Goal: Transaction & Acquisition: Purchase product/service

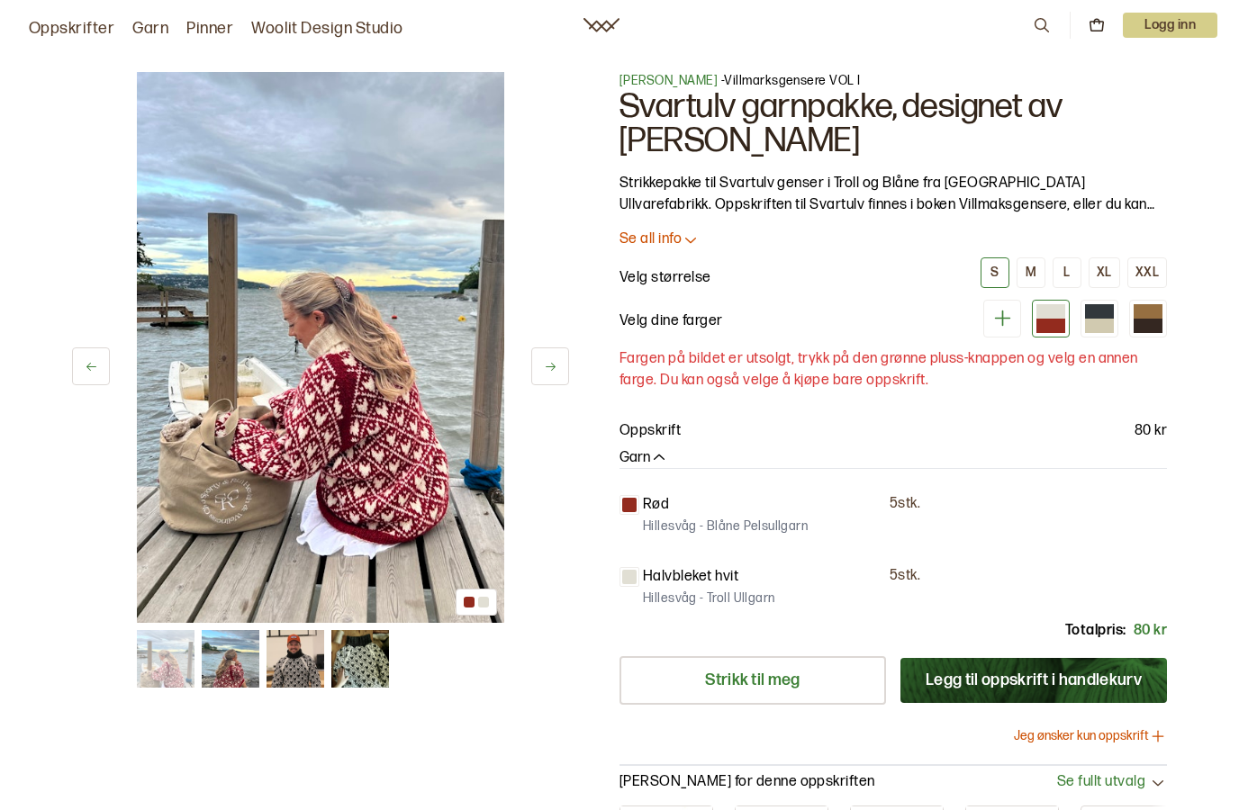
click at [1106, 319] on div at bounding box center [1099, 326] width 29 height 14
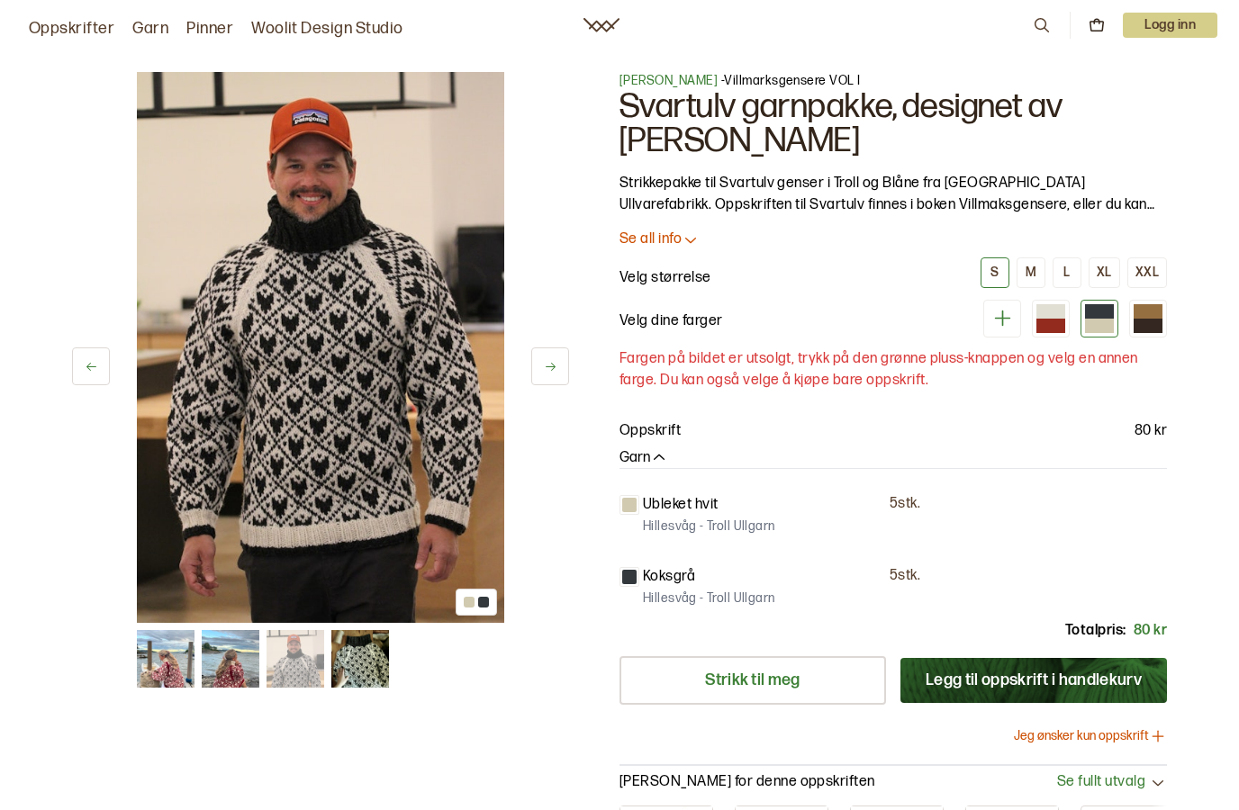
click at [1156, 321] on div at bounding box center [1147, 326] width 29 height 14
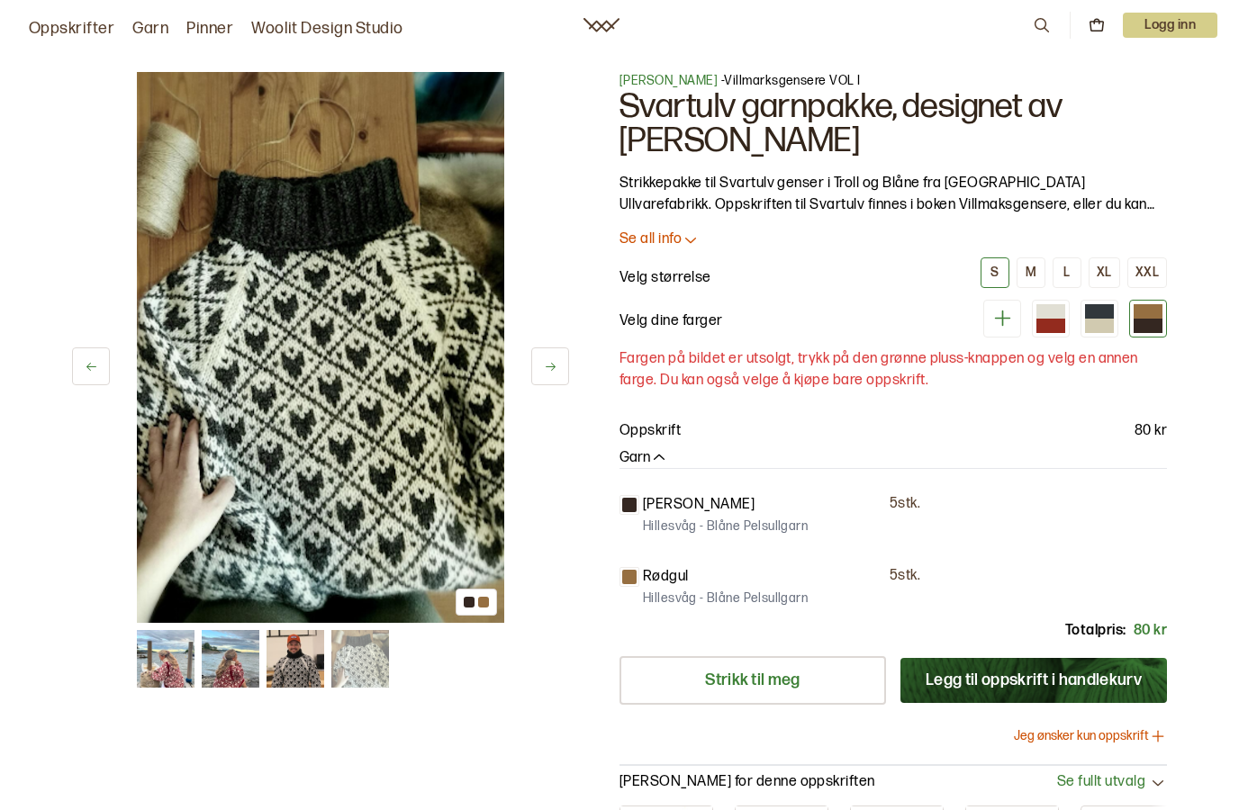
click at [1099, 328] on div at bounding box center [1099, 326] width 29 height 14
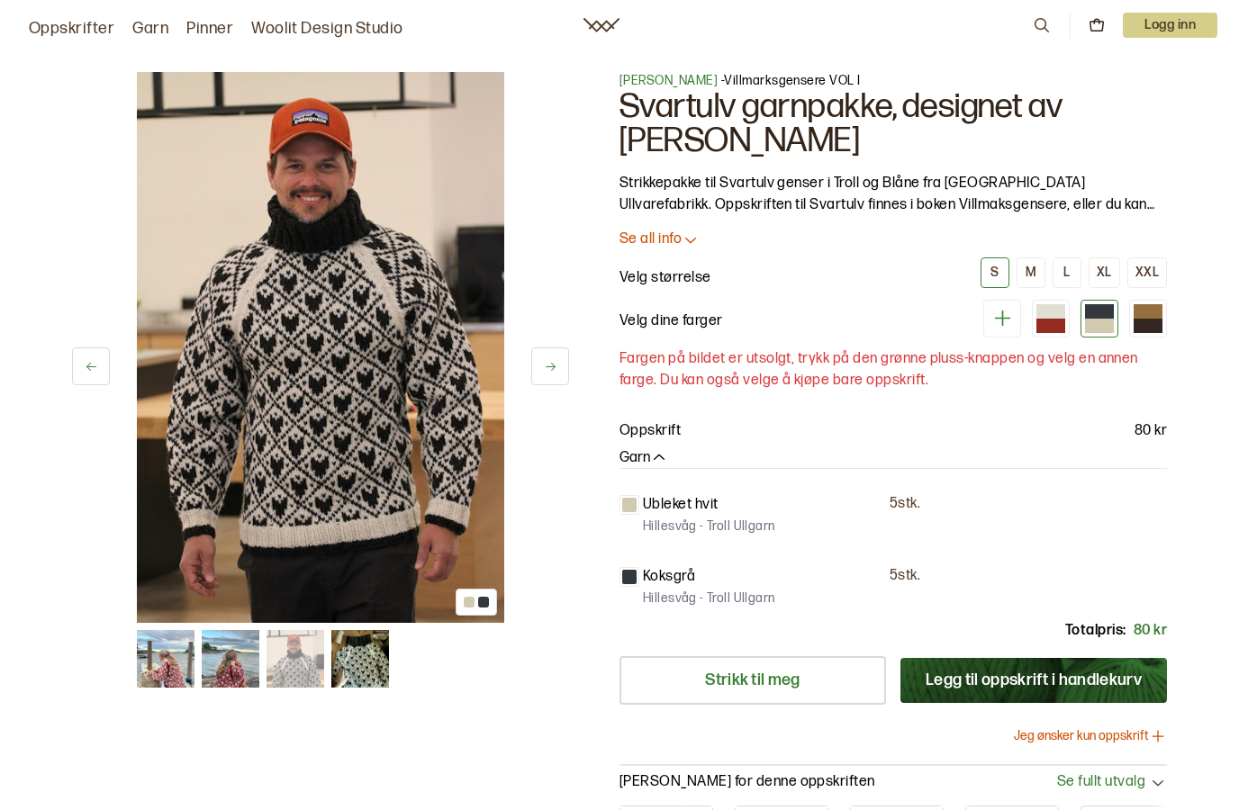
click at [1051, 329] on div at bounding box center [1050, 326] width 29 height 14
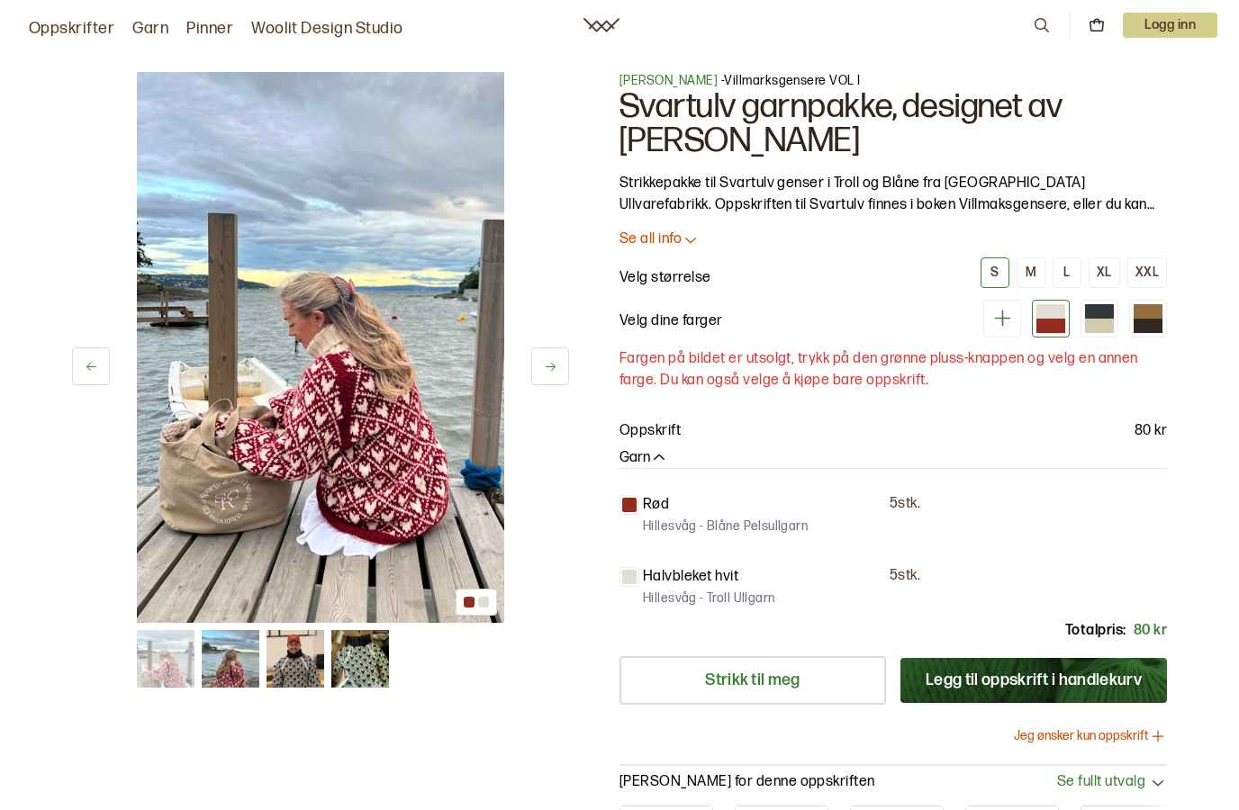
click at [1008, 329] on icon at bounding box center [1002, 318] width 23 height 23
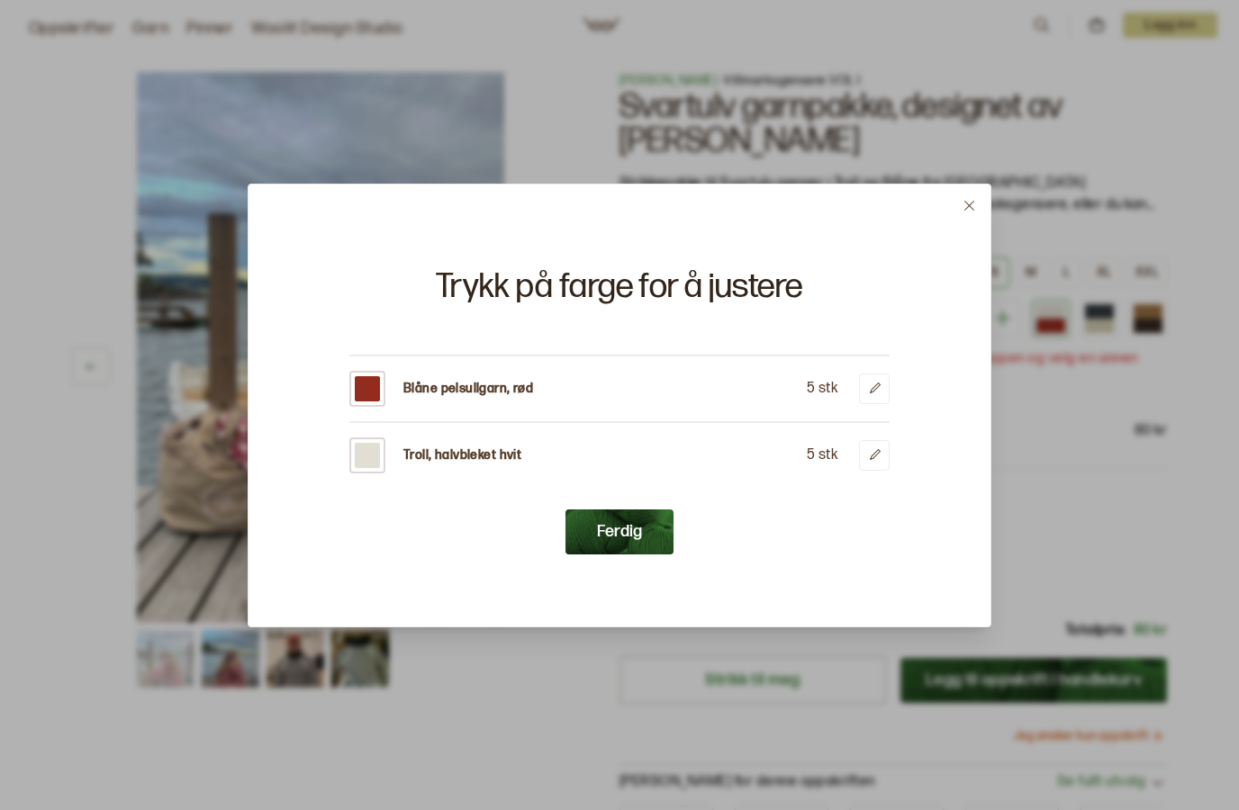
click at [877, 393] on icon at bounding box center [875, 389] width 14 height 14
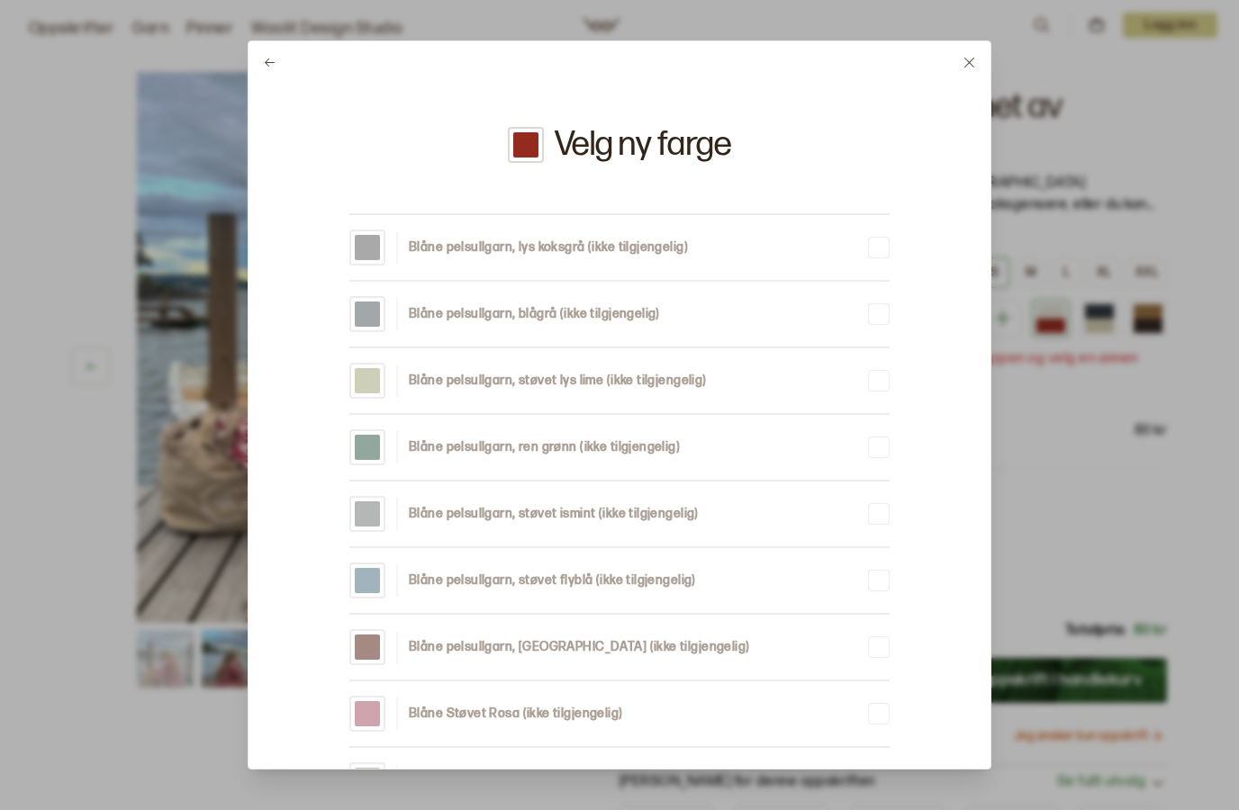
click at [271, 56] on icon at bounding box center [270, 63] width 14 height 14
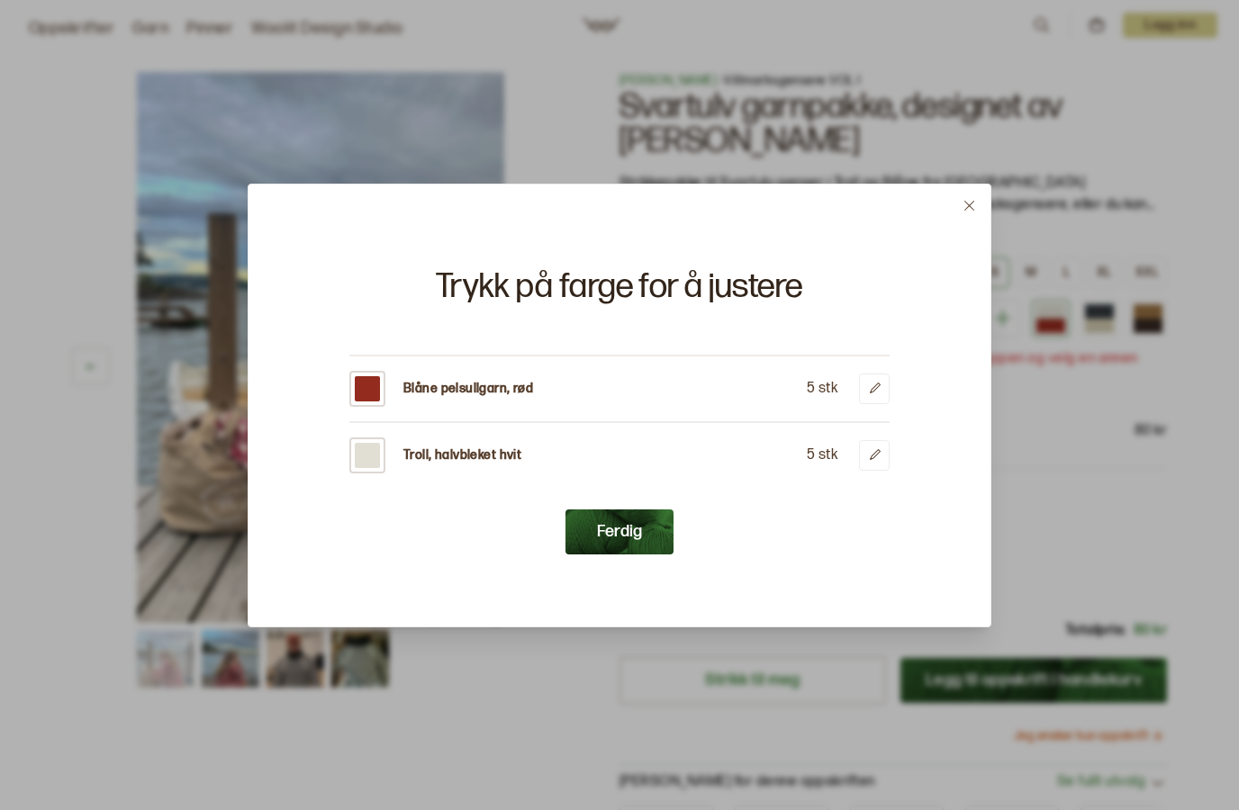
click at [1064, 417] on div at bounding box center [619, 405] width 1239 height 810
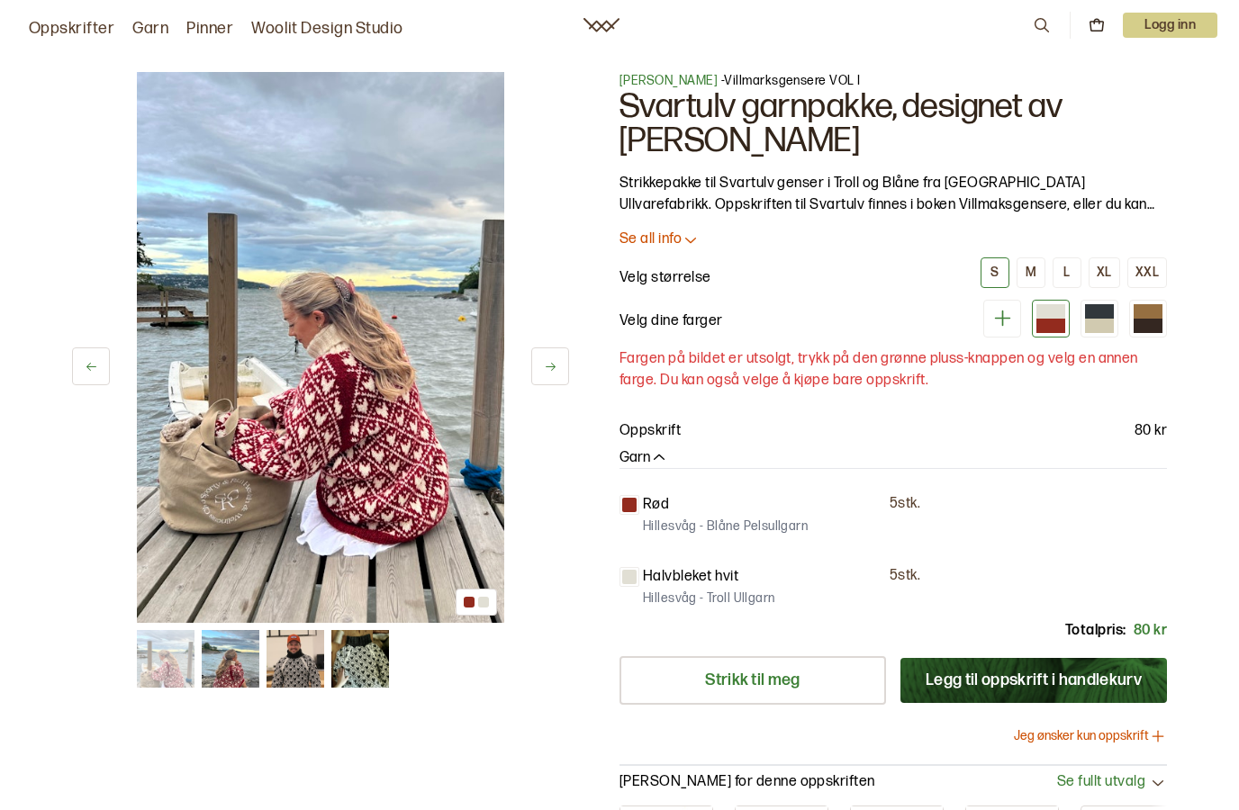
click at [661, 548] on div "Rød 5 stk. Hillesvåg - Blåne Pelsullgarn Halvbleket hvit 5 stk. [GEOGRAPHIC_DAT…" at bounding box center [892, 540] width 547 height 145
click at [827, 691] on link "Strikk til meg" at bounding box center [752, 680] width 266 height 49
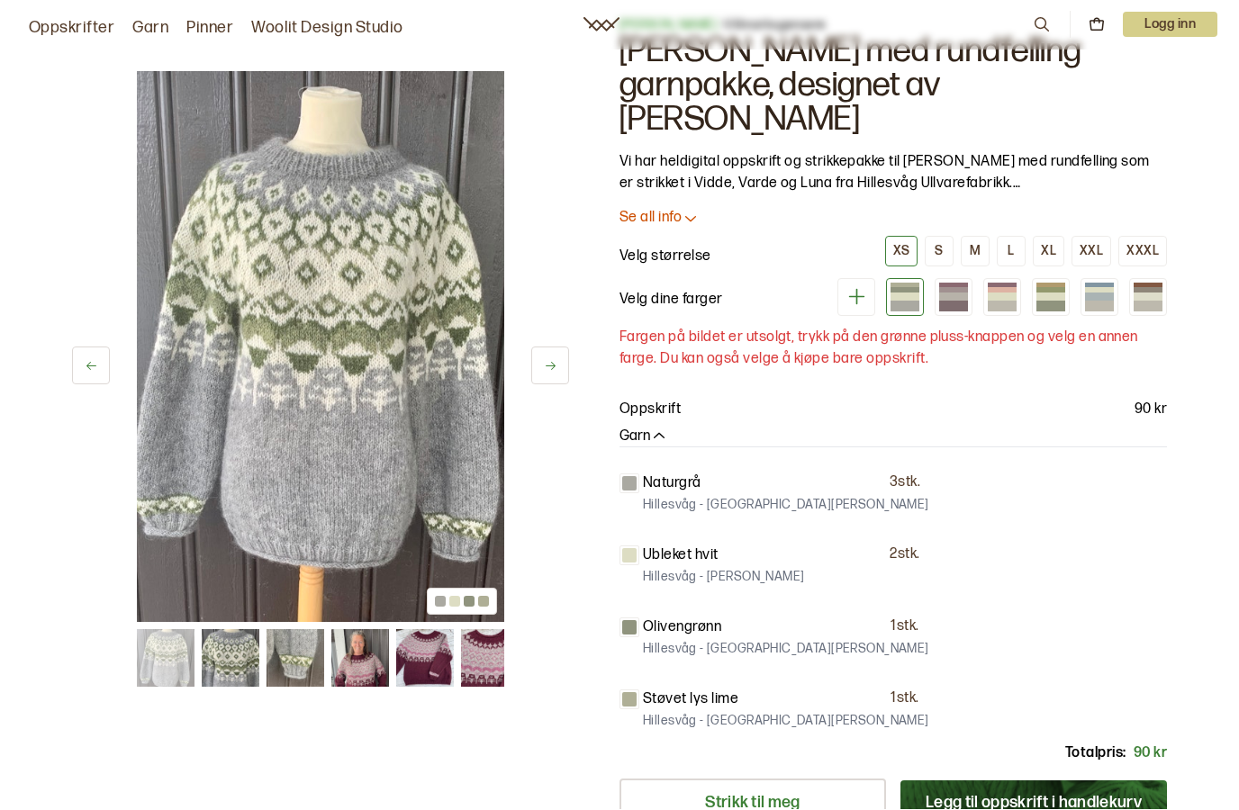
scroll to position [49, 0]
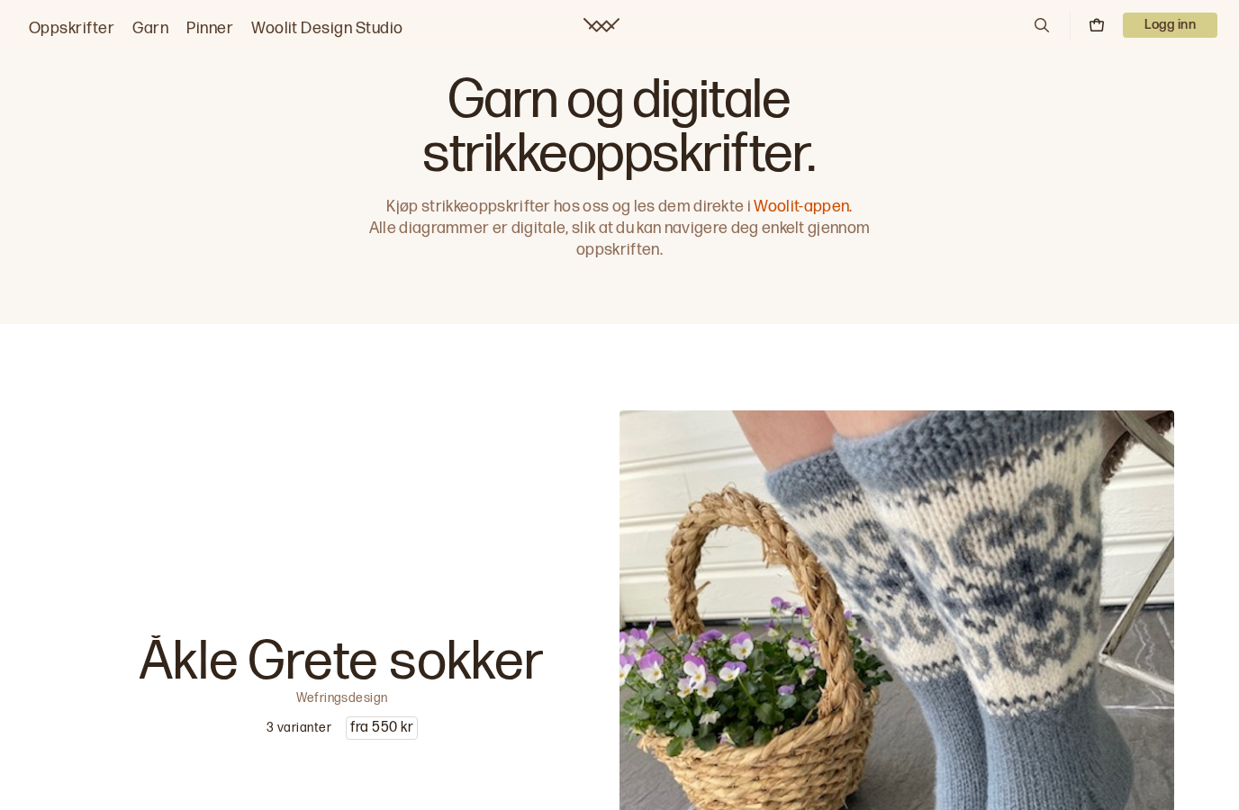
click at [317, 32] on link "Woolit Design Studio" at bounding box center [327, 28] width 152 height 25
